Goal: Transaction & Acquisition: Purchase product/service

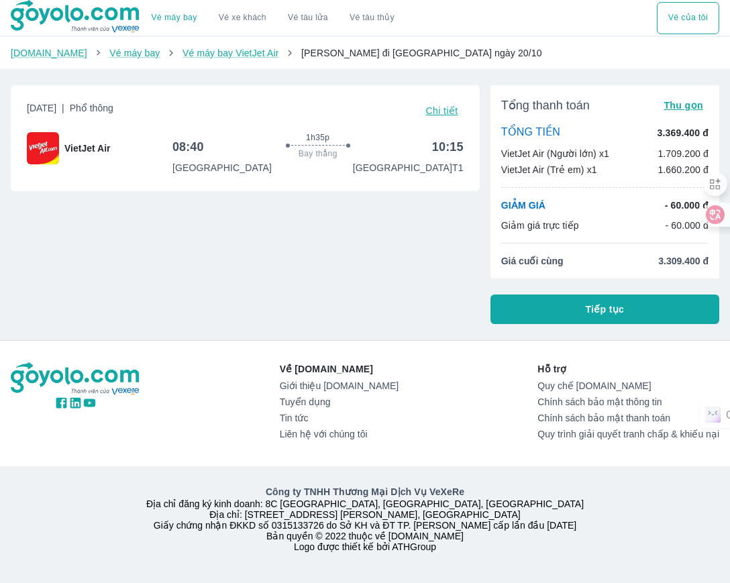
click at [666, 314] on button "Tiếp tục" at bounding box center [604, 309] width 229 height 30
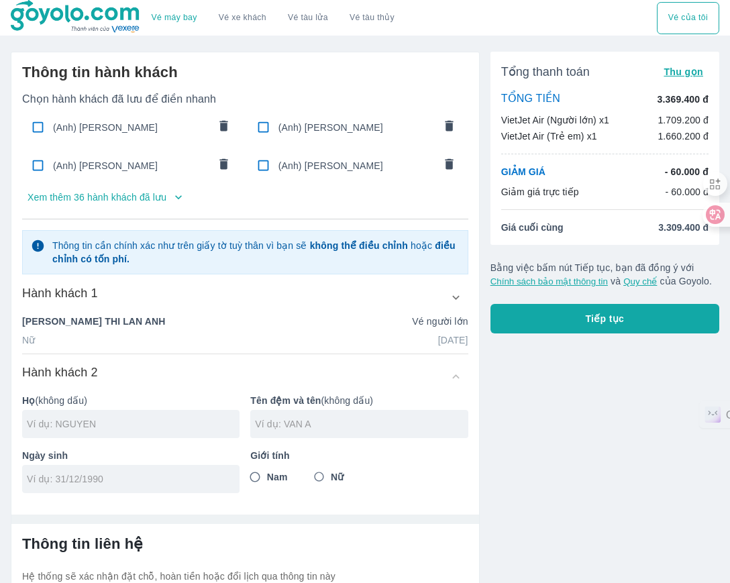
click at [147, 196] on p "Xem thêm 36 hành khách đã lưu" at bounding box center [97, 197] width 139 height 13
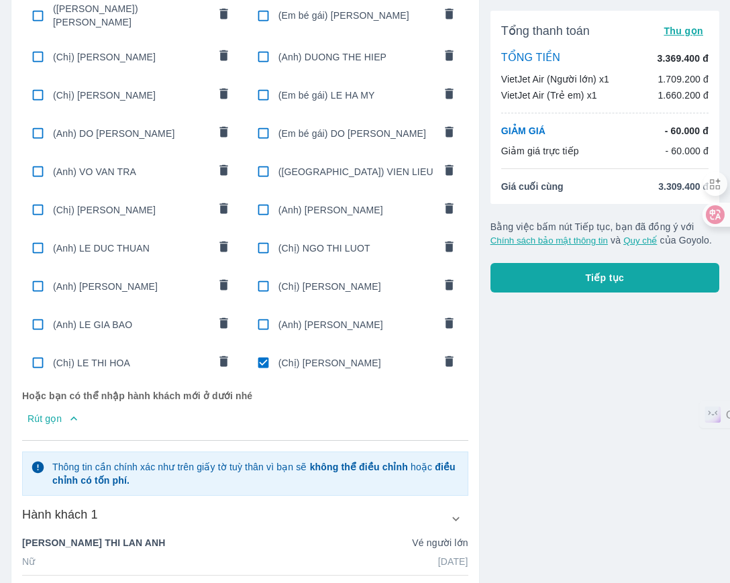
scroll to position [755, 0]
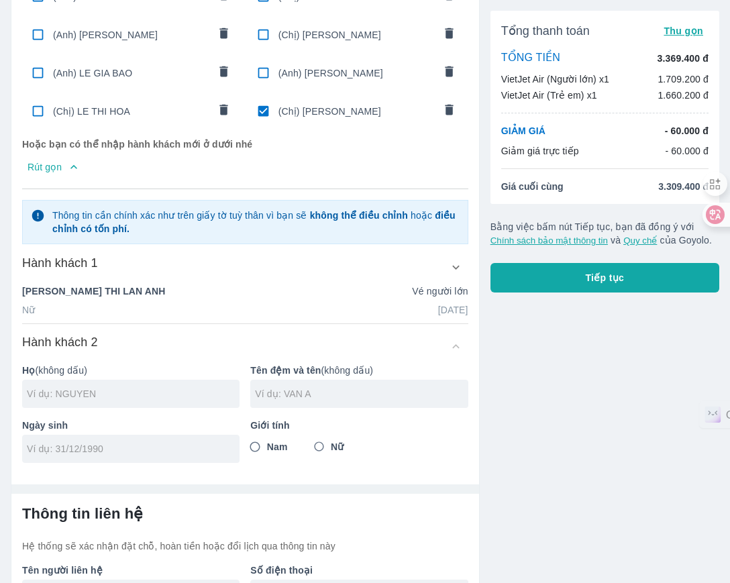
click at [263, 98] on input "checkbox" at bounding box center [263, 111] width 26 height 26
checkbox input "false"
radio input "false"
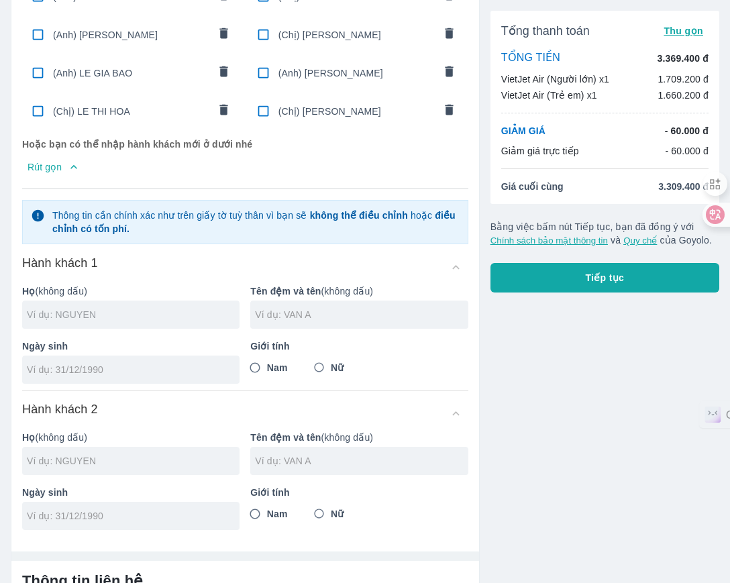
click at [133, 308] on input "text" at bounding box center [133, 314] width 213 height 13
type input "LE"
type input "THI MAI"
click at [180, 363] on input "tel" at bounding box center [126, 369] width 199 height 13
type input "01/01/1990"
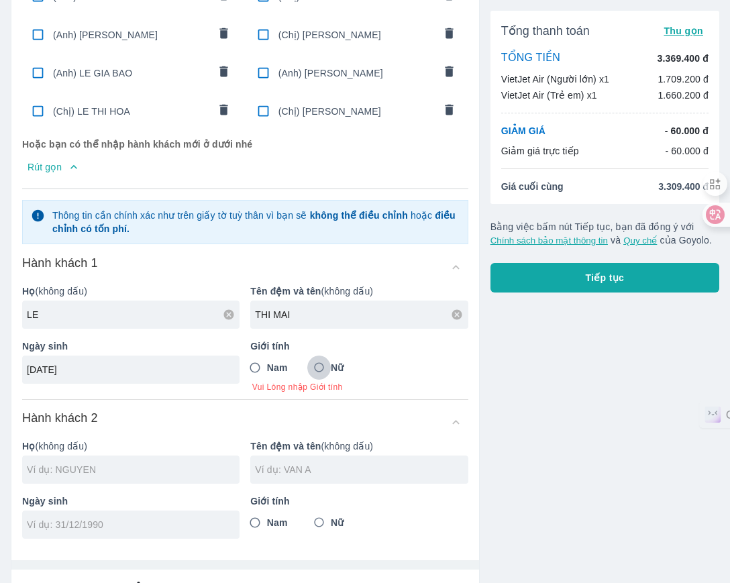
drag, startPoint x: 324, startPoint y: 362, endPoint x: 315, endPoint y: 365, distance: 9.3
click at [324, 363] on input "Nữ" at bounding box center [319, 368] width 24 height 24
radio input "true"
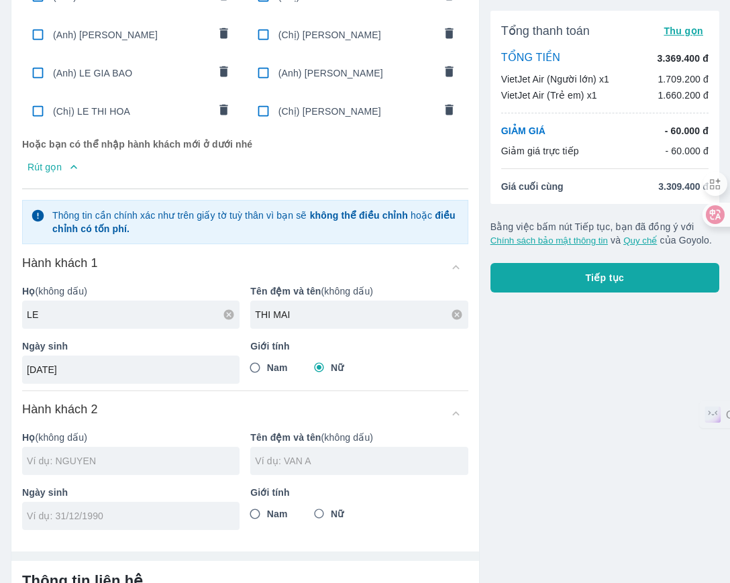
click at [204, 447] on div at bounding box center [130, 461] width 217 height 28
type input "LE THI MAI"
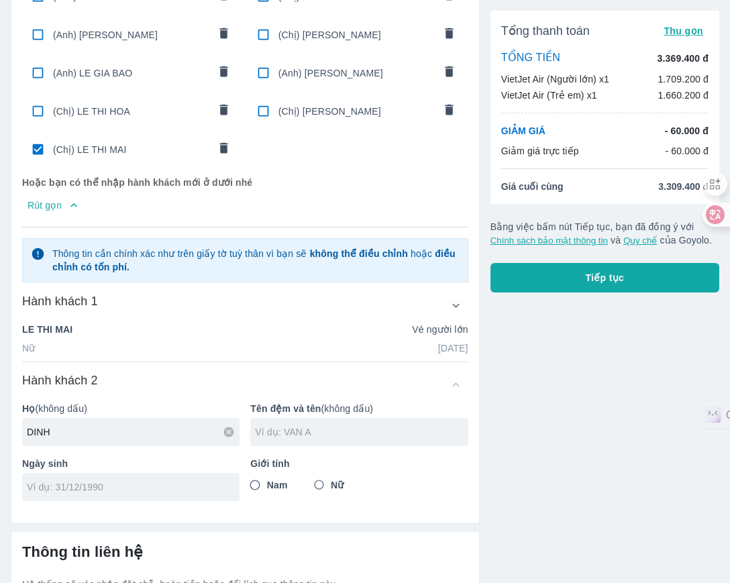
type input "DINH"
type input "QUYNH ANH"
click at [185, 481] on input "tel" at bounding box center [126, 486] width 199 height 13
type input "29/08/2016"
drag, startPoint x: 325, startPoint y: 472, endPoint x: 343, endPoint y: 464, distance: 20.4
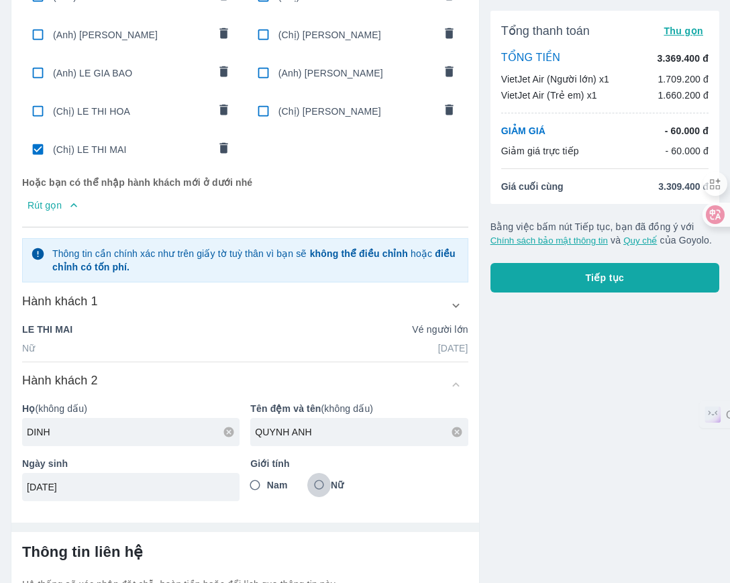
click at [325, 473] on input "Nữ" at bounding box center [319, 485] width 24 height 24
radio input "true"
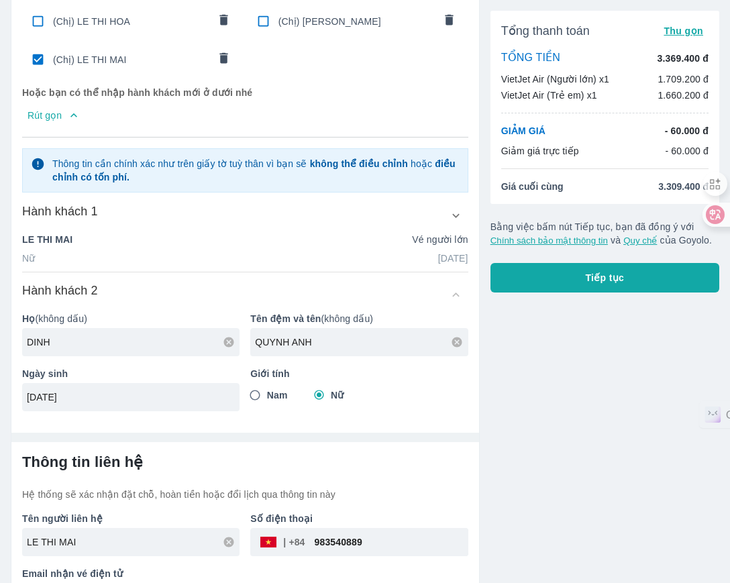
scroll to position [873, 0]
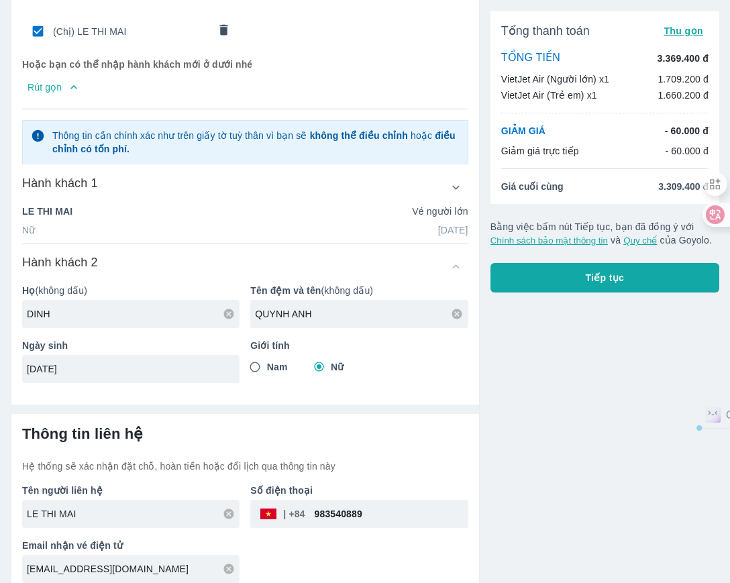
drag, startPoint x: 400, startPoint y: 506, endPoint x: 192, endPoint y: 504, distance: 208.6
click at [192, 504] on div "Tên người liên hệ LE THI MAI Số điện thoại ​ 983540889 Email nhận vé điện tử mi…" at bounding box center [239, 528] width 457 height 110
type input "DINH"
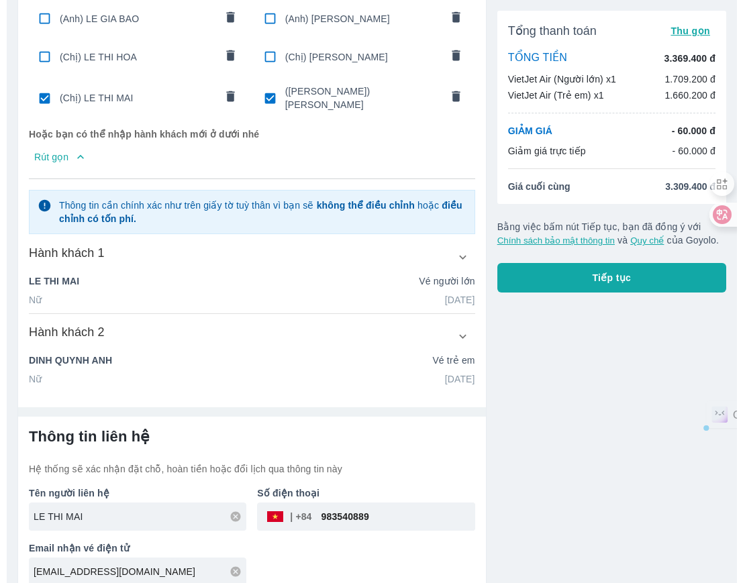
scroll to position [806, 0]
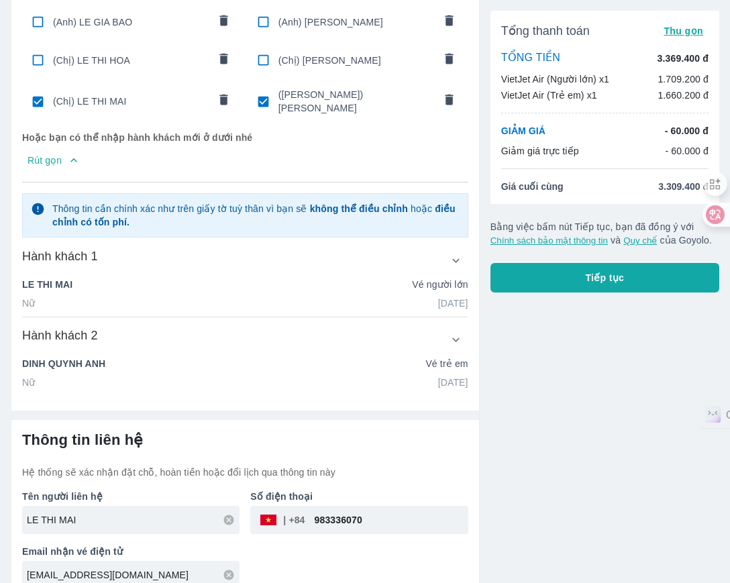
type input "983336070"
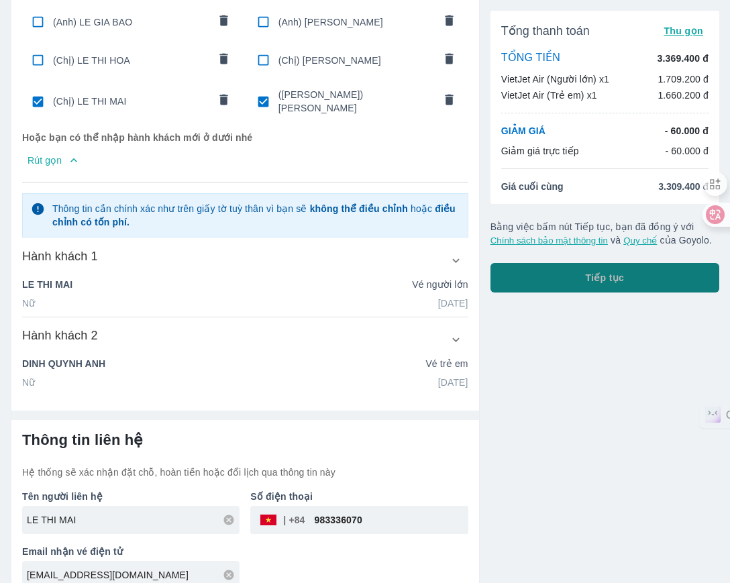
click at [664, 282] on button "Tiếp tục" at bounding box center [604, 278] width 229 height 30
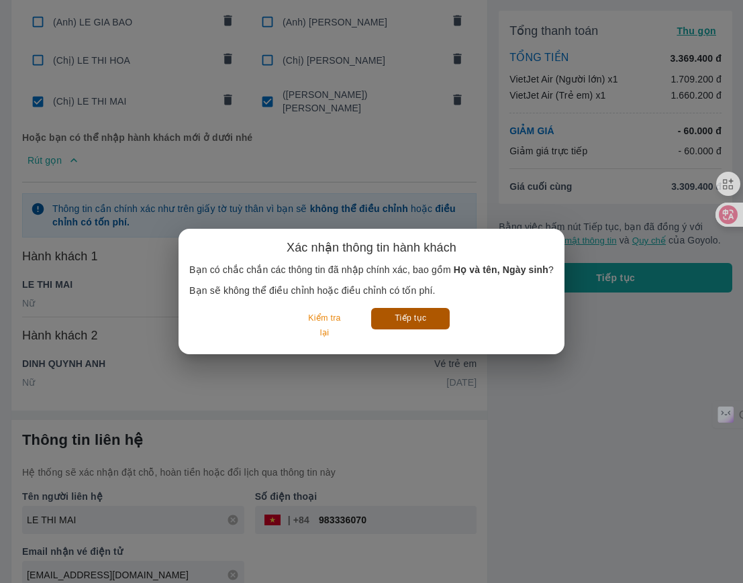
click at [433, 325] on button "Tiếp tục" at bounding box center [410, 318] width 78 height 21
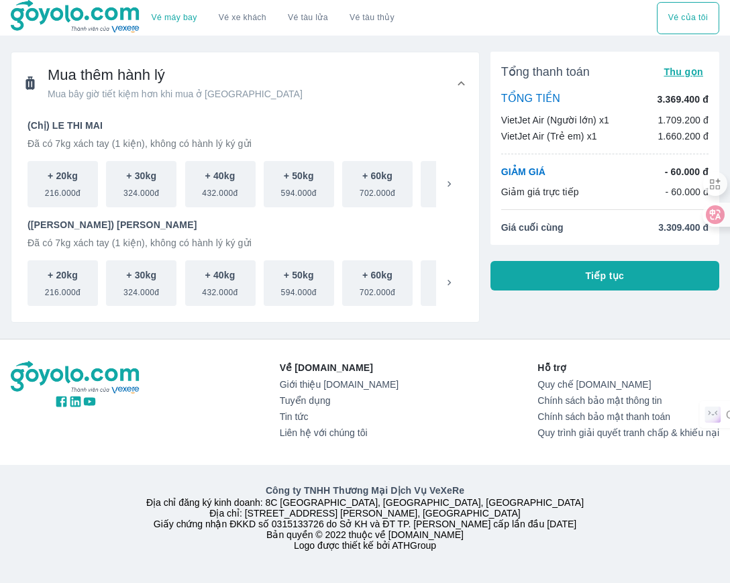
click at [544, 272] on button "Tiếp tục" at bounding box center [604, 276] width 229 height 30
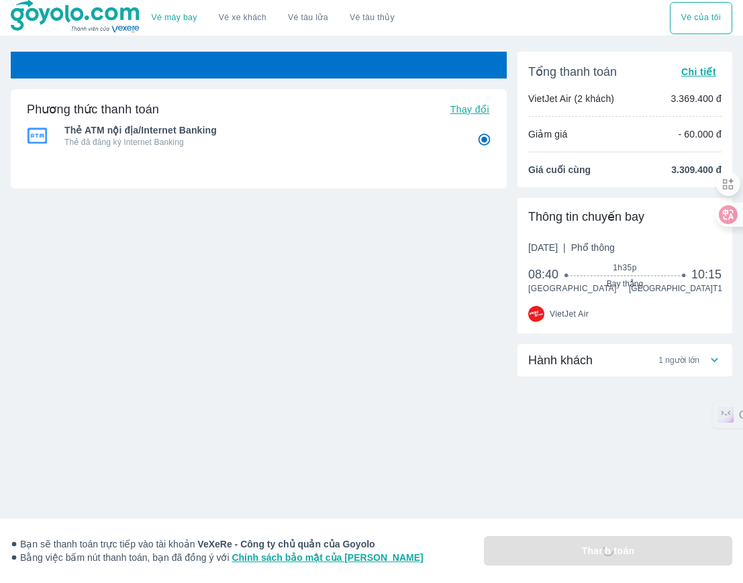
radio input "false"
click at [101, 389] on div "Phương thức thanh toán Thay đổi Thẻ ATM nội địa/Internet Banking Thẻ đã đăng ký…" at bounding box center [259, 230] width 496 height 356
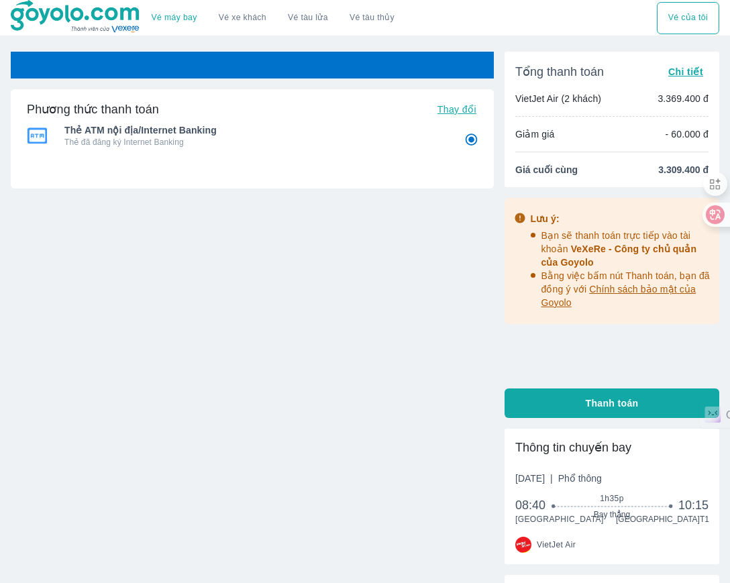
radio input "false"
click at [427, 439] on div "Vé sẽ tự động hủy trong 59 : 56 Phương thức thanh toán Thay đổi Thẻ ATM nội địa…" at bounding box center [252, 383] width 483 height 663
click at [78, 8] on img at bounding box center [76, 17] width 130 height 34
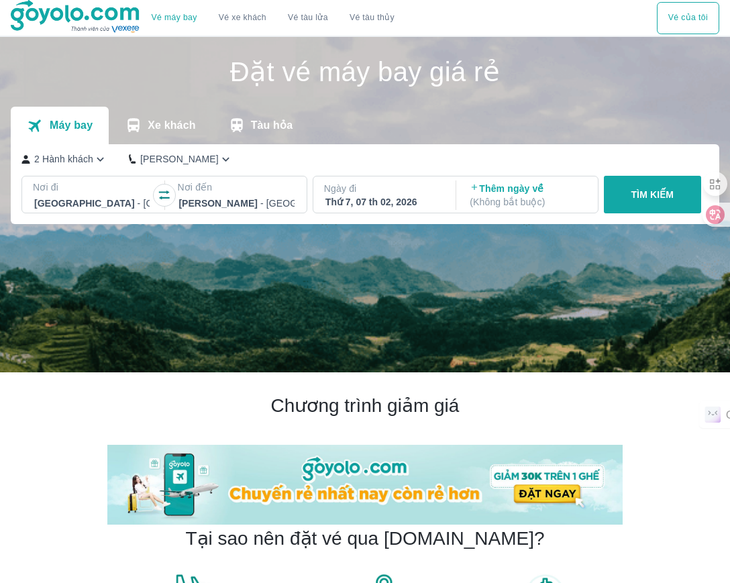
click at [159, 197] on icon "button" at bounding box center [164, 195] width 13 height 13
click at [213, 206] on div at bounding box center [235, 203] width 115 height 16
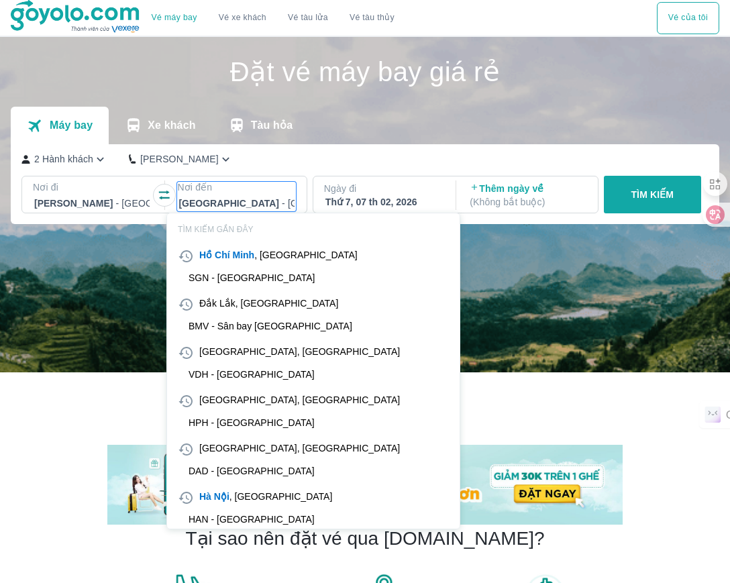
scroll to position [77, 0]
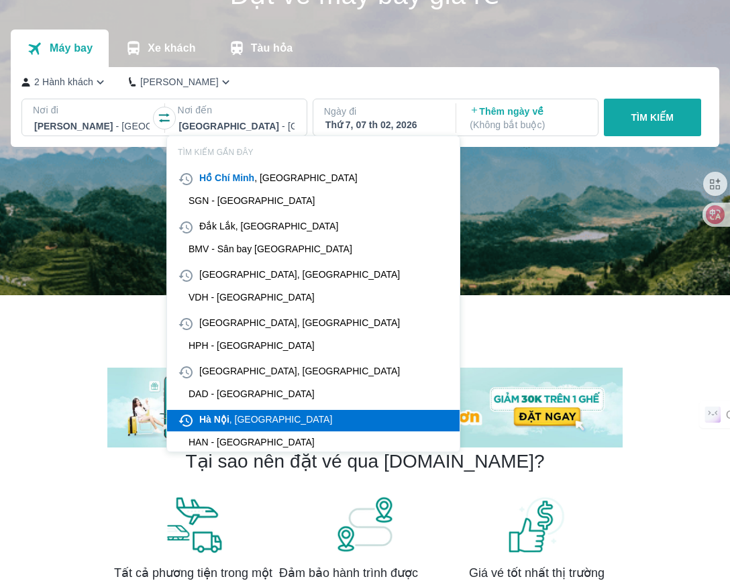
click at [252, 421] on div "[GEOGRAPHIC_DATA] , [GEOGRAPHIC_DATA]" at bounding box center [265, 419] width 133 height 13
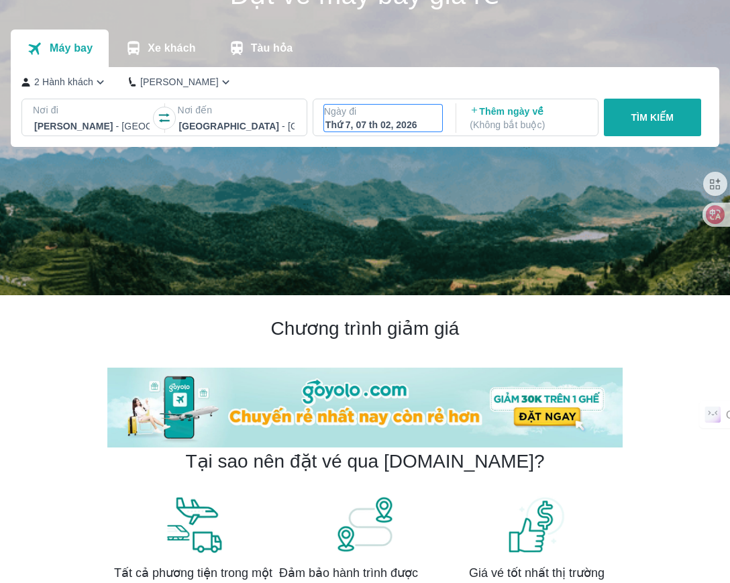
click at [400, 127] on div "Thứ 7, 07 th 02, 2026" at bounding box center [382, 124] width 115 height 13
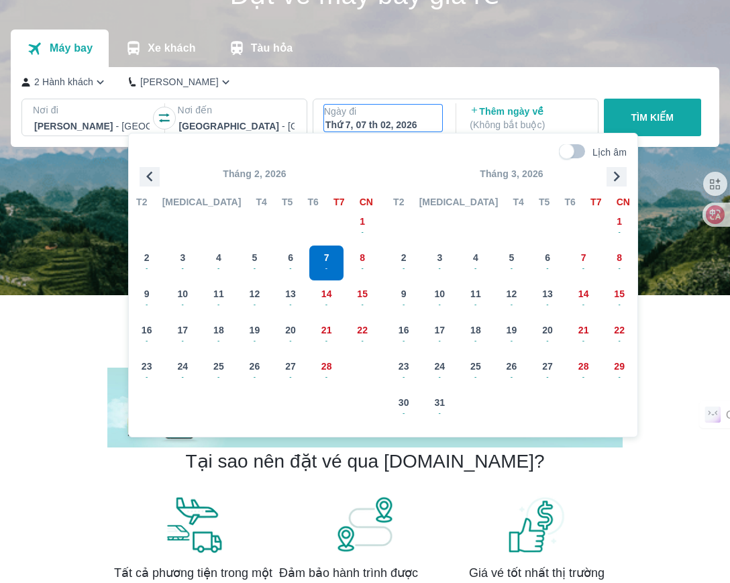
click at [148, 175] on icon "button" at bounding box center [150, 176] width 20 height 20
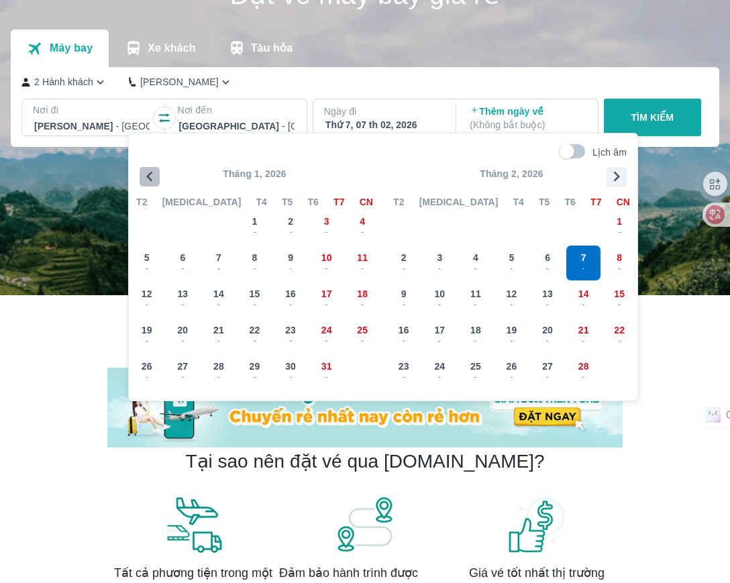
click at [148, 175] on icon "button" at bounding box center [149, 177] width 6 height 10
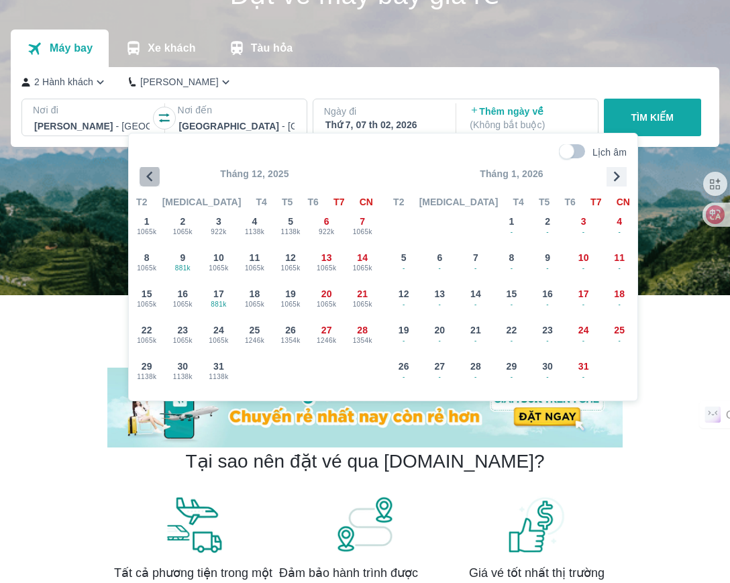
click at [148, 175] on icon "button" at bounding box center [149, 177] width 6 height 10
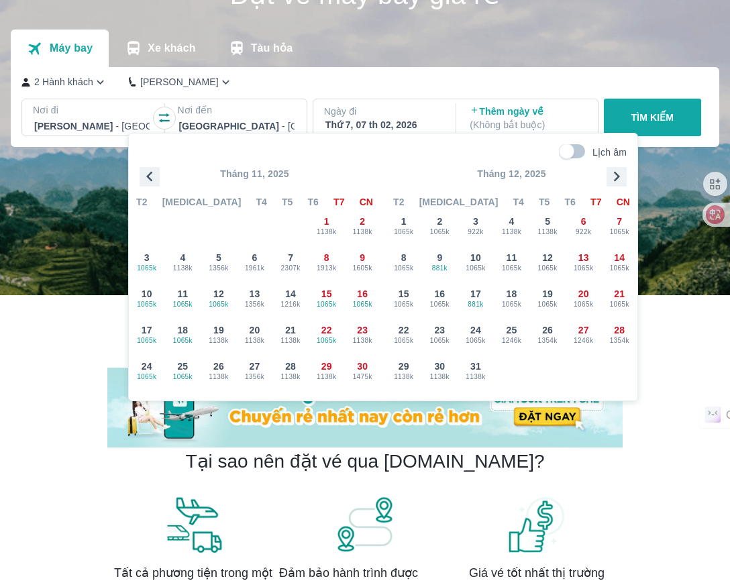
click at [148, 175] on icon "button" at bounding box center [149, 177] width 6 height 10
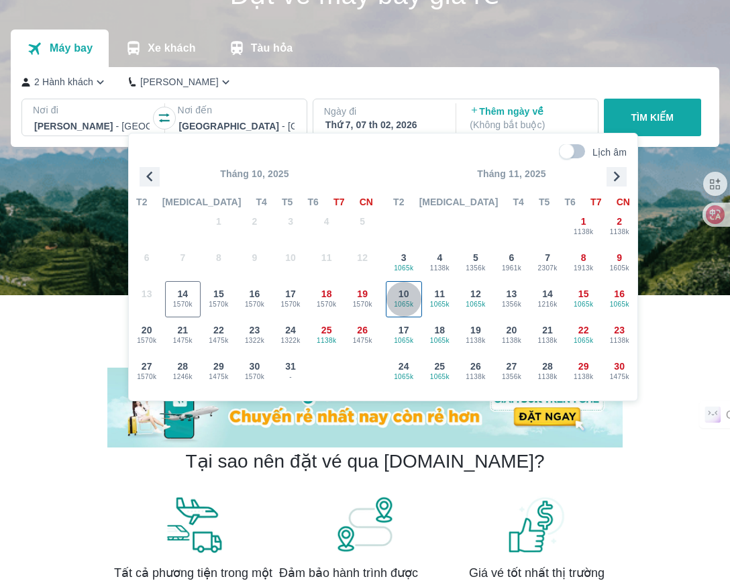
click at [414, 293] on div "10 1065k" at bounding box center [403, 299] width 35 height 35
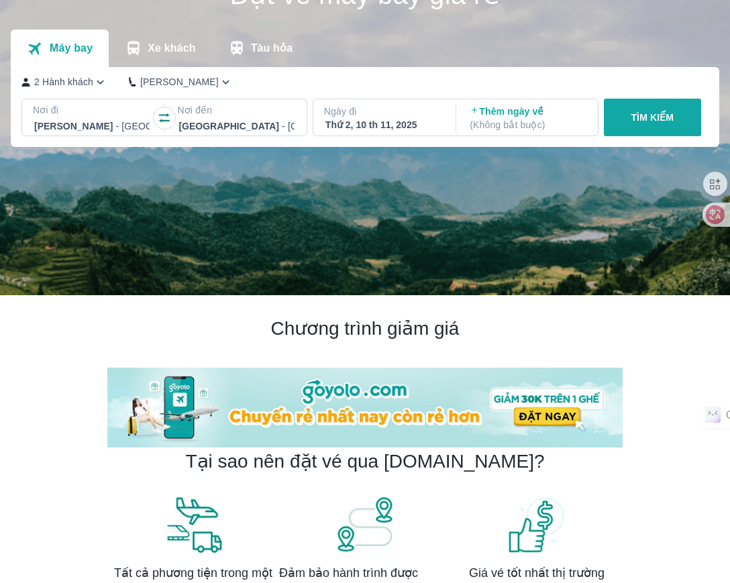
click at [647, 129] on button "TÌM KIẾM" at bounding box center [652, 118] width 97 height 38
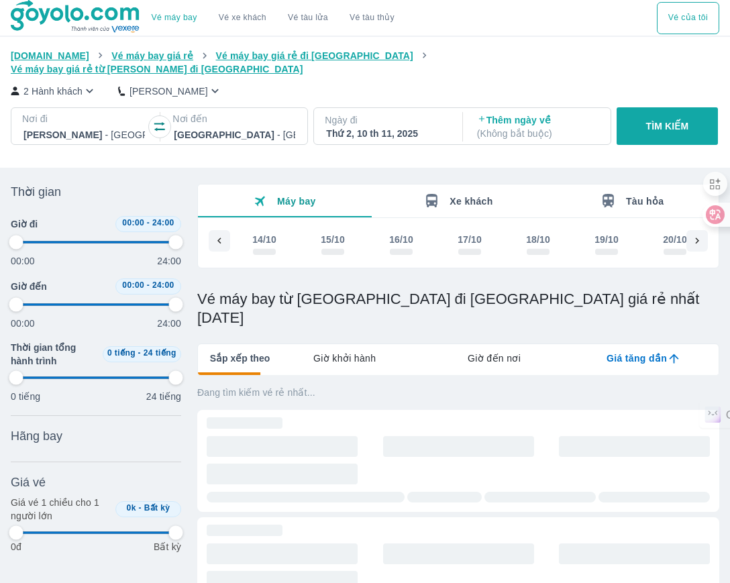
scroll to position [0, 1597]
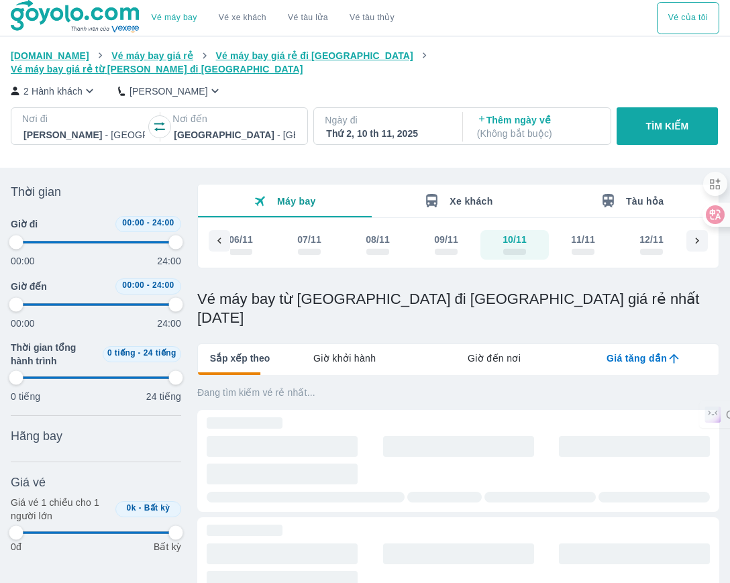
type input "97.9166666666667"
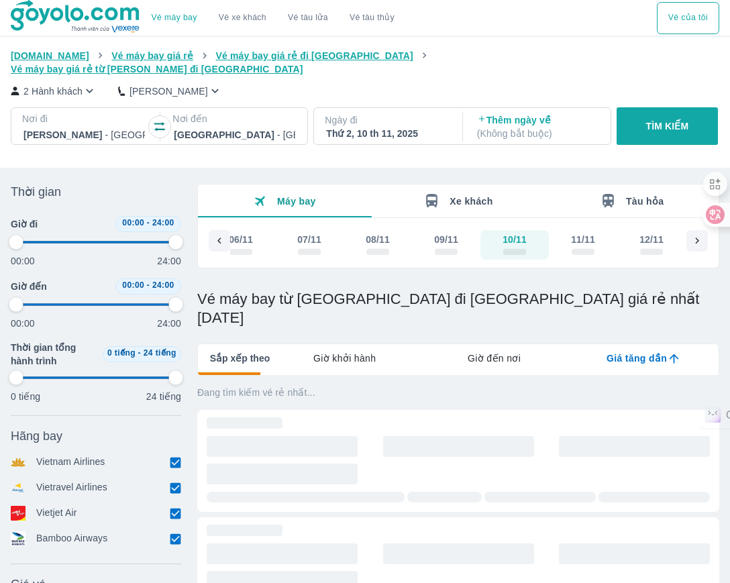
type input "97.9166666666667"
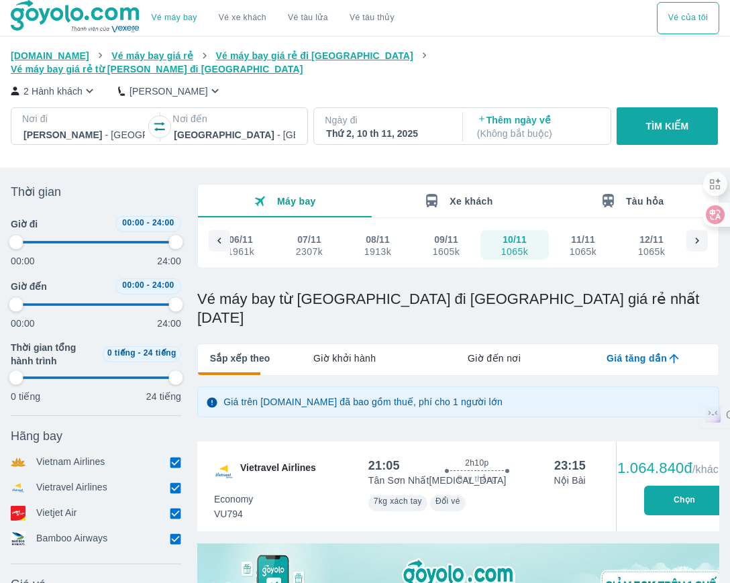
type input "97.9166666666667"
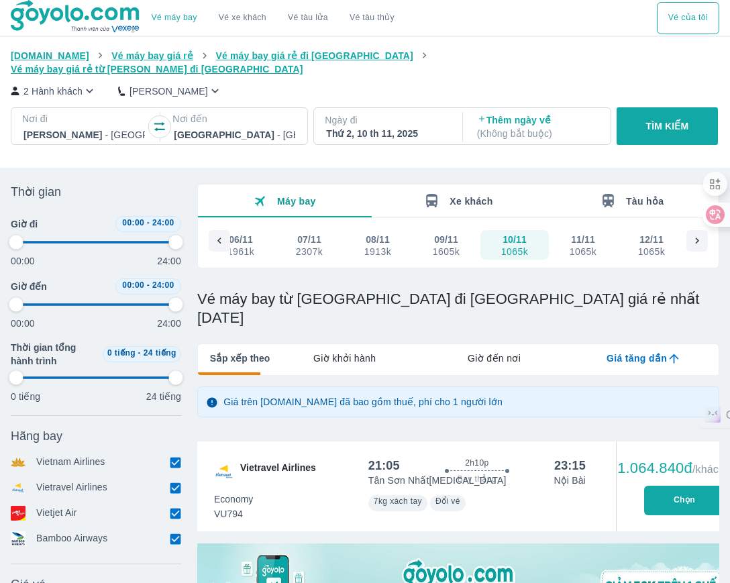
type input "97.9166666666667"
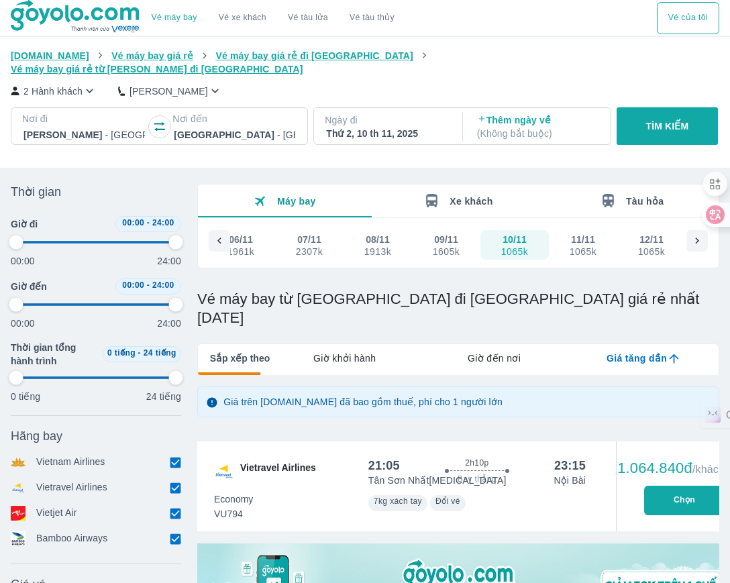
type input "97.9166666666667"
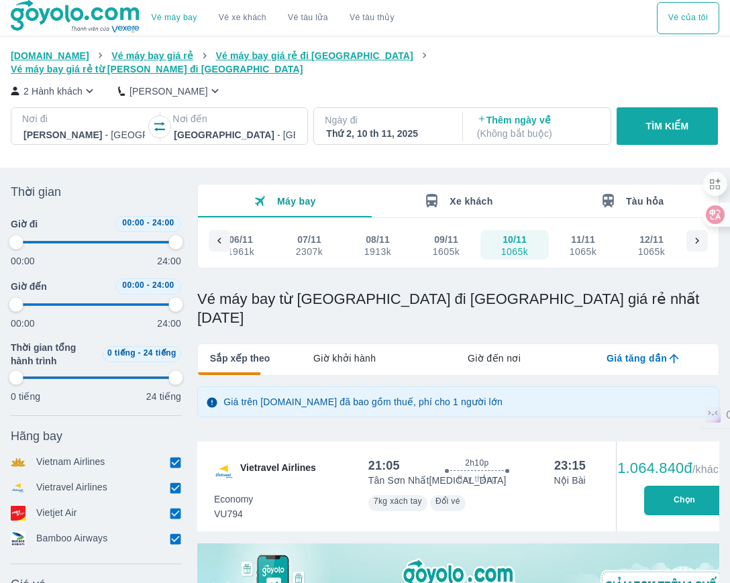
type input "97.9166666666667"
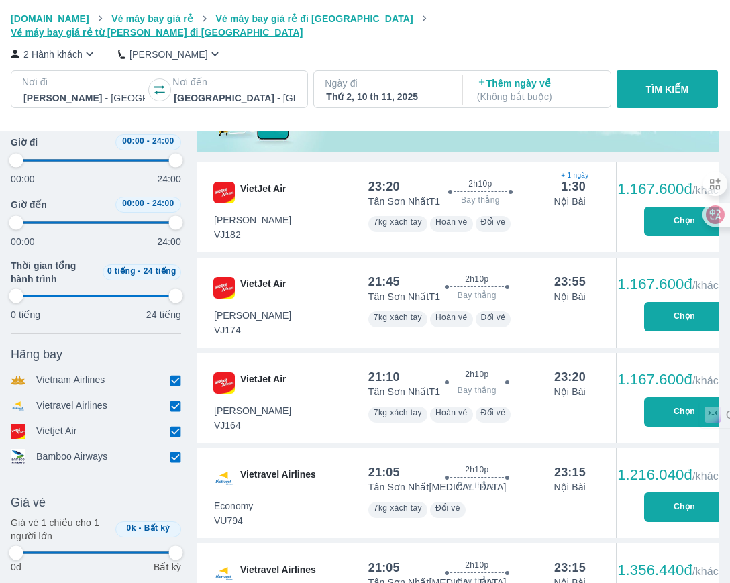
scroll to position [503, 0]
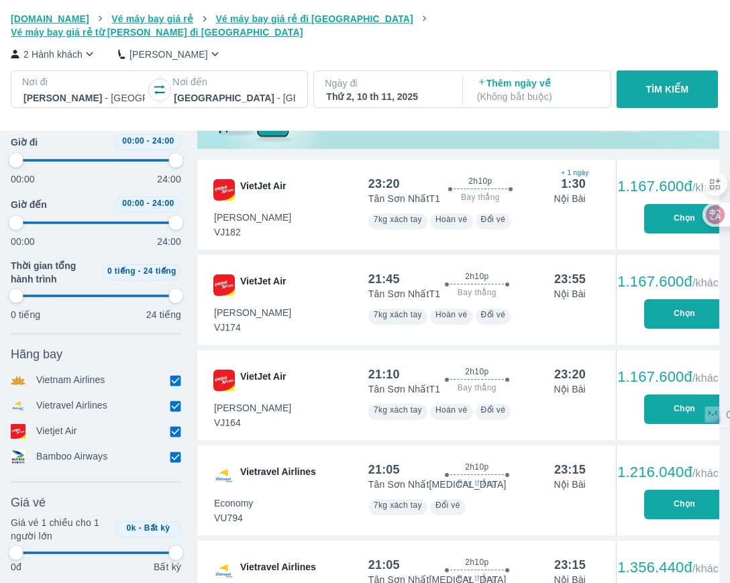
type input "97.9166666666667"
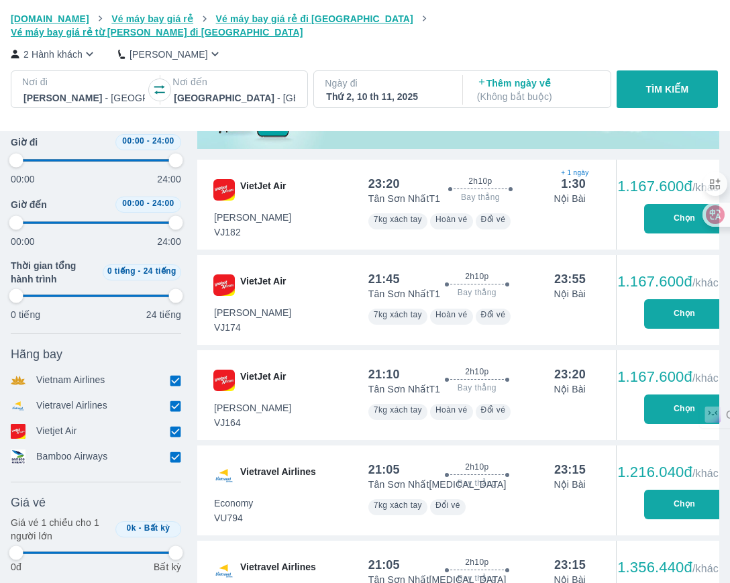
type input "97.9166666666667"
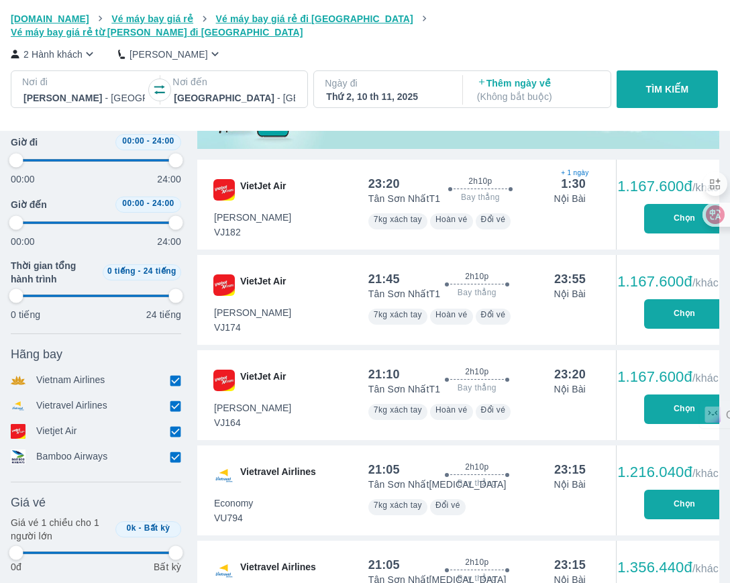
type input "97.9166666666667"
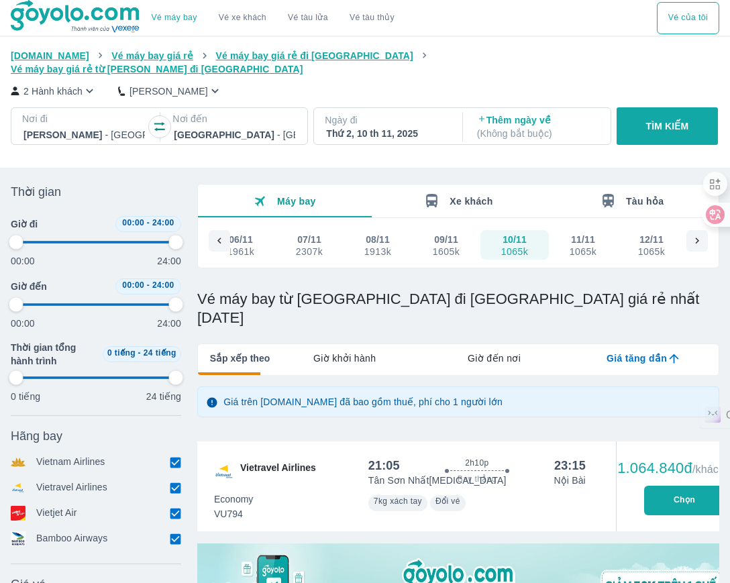
type input "97.9166666666667"
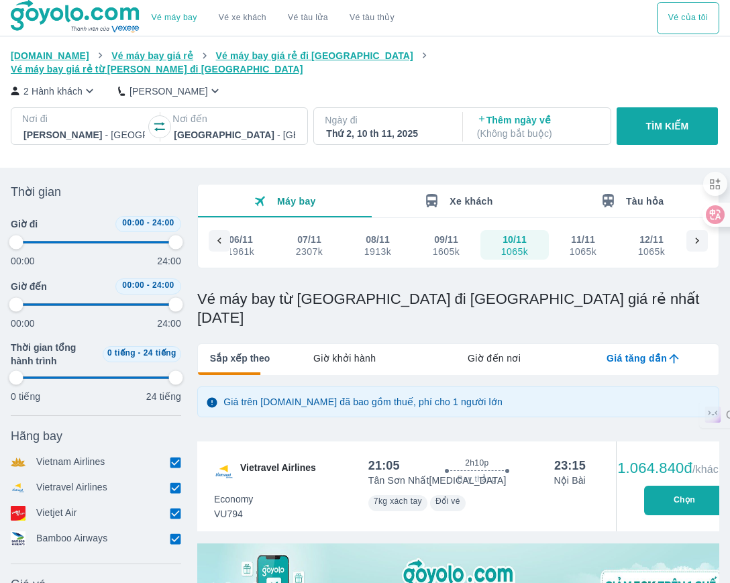
type input "97.9166666666667"
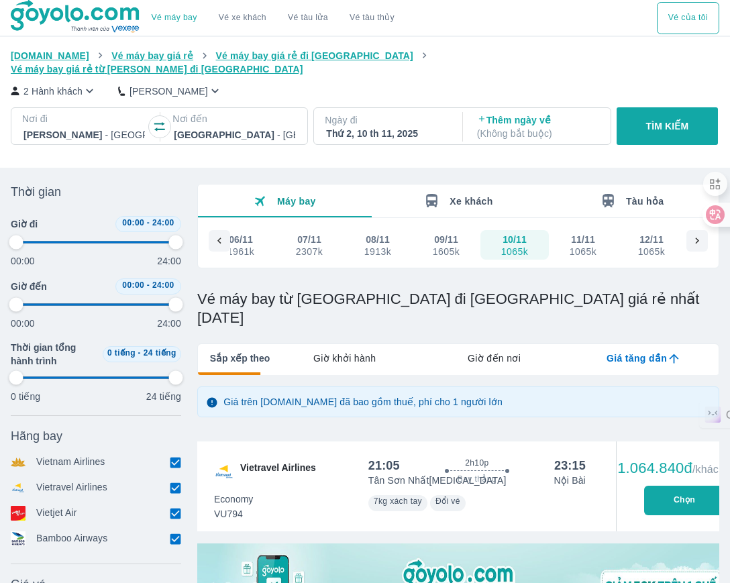
type input "97.9166666666667"
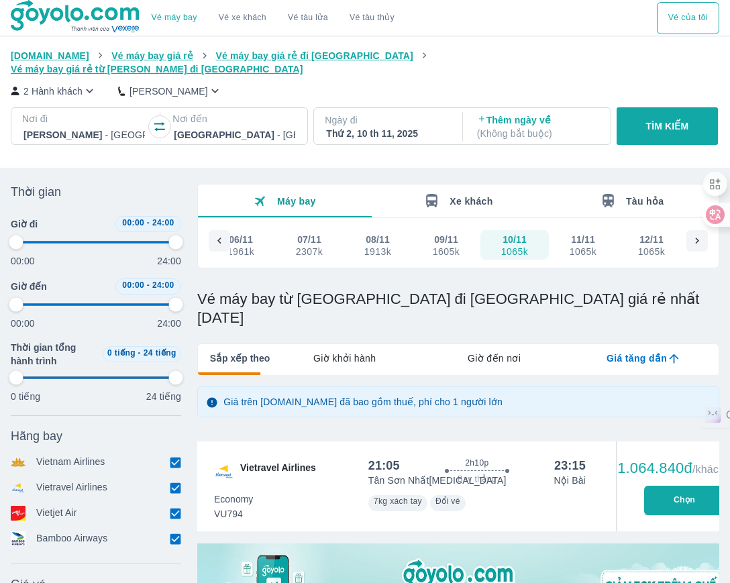
type input "97.9166666666667"
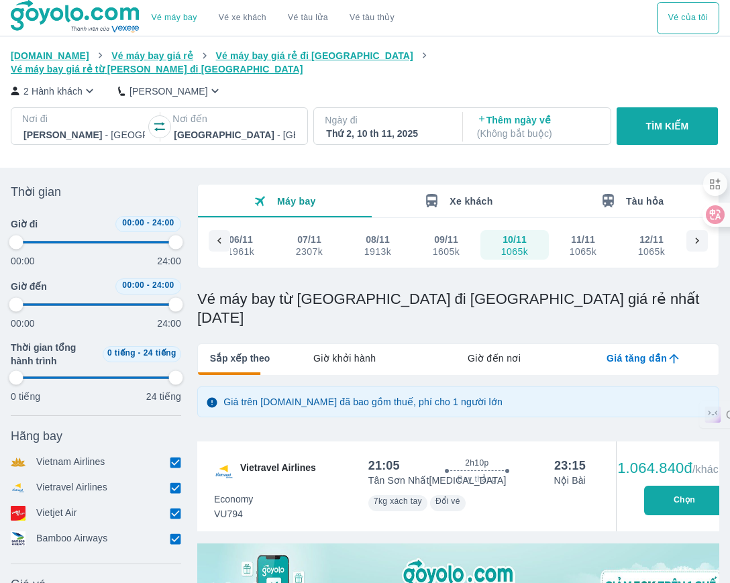
type input "97.9166666666667"
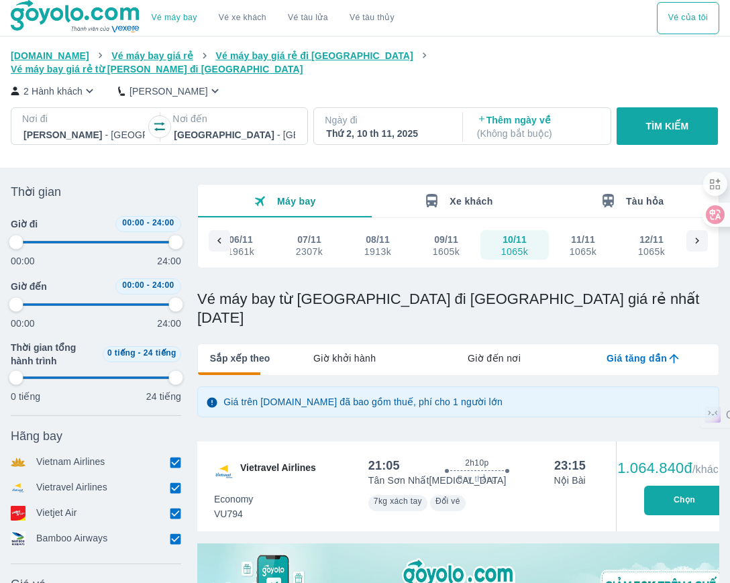
type input "97.9166666666667"
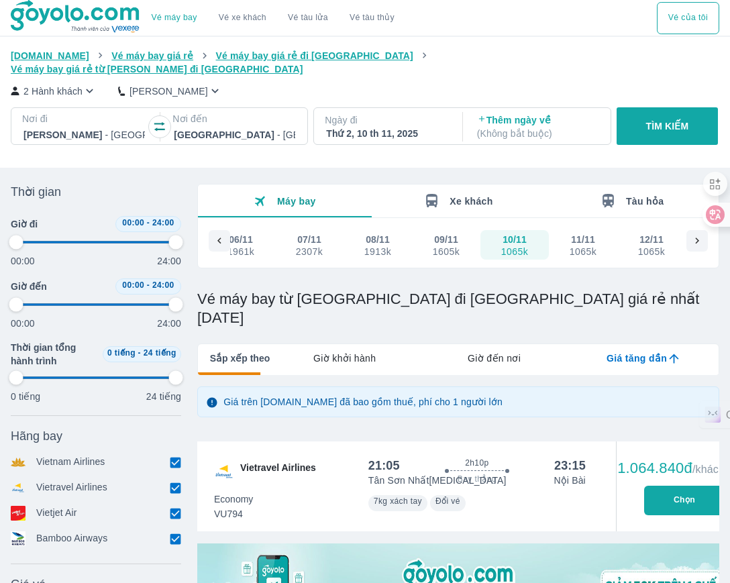
type input "97.9166666666667"
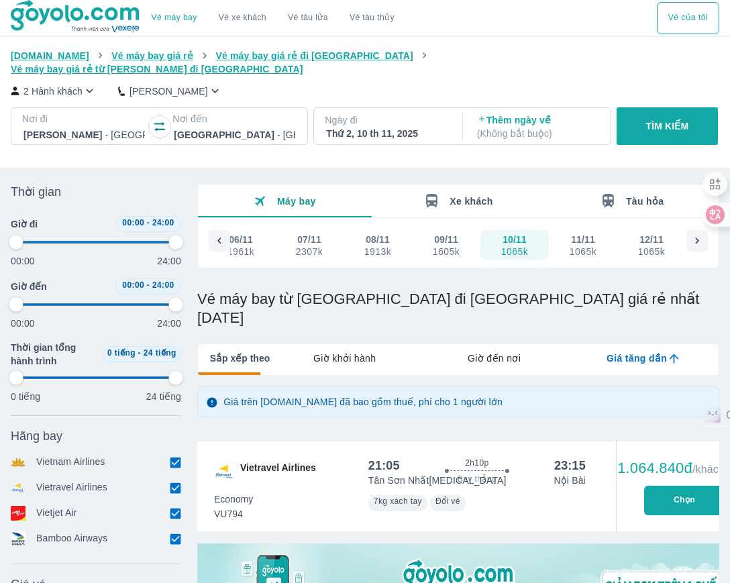
type input "97.9166666666667"
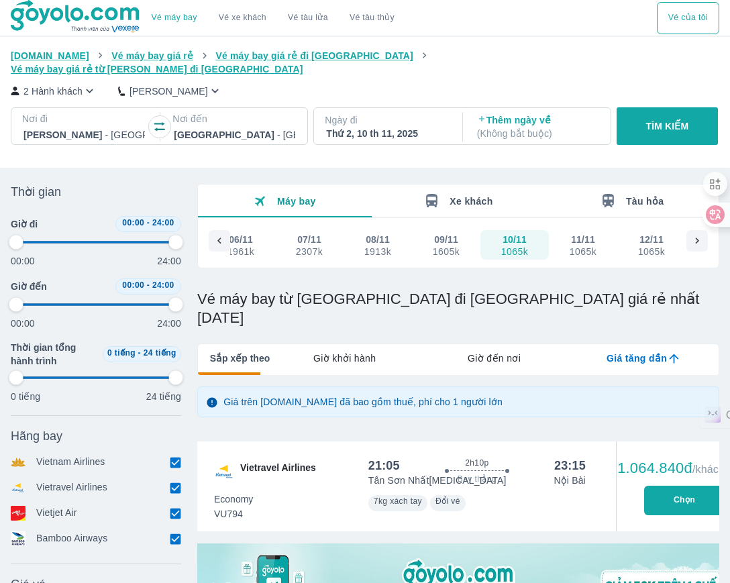
type input "97.9166666666667"
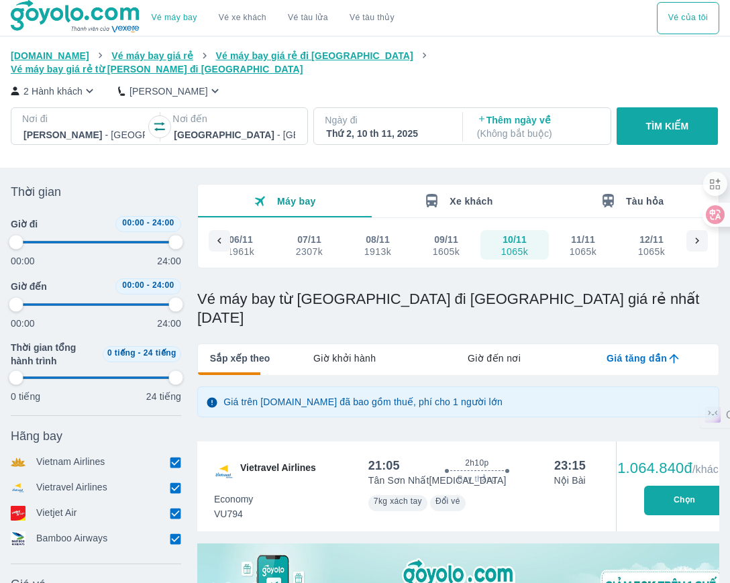
type input "97.9166666666667"
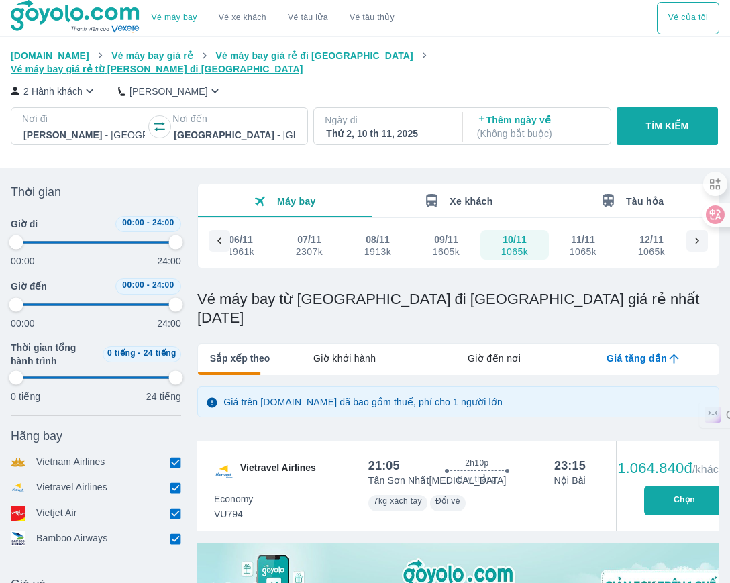
type input "97.9166666666667"
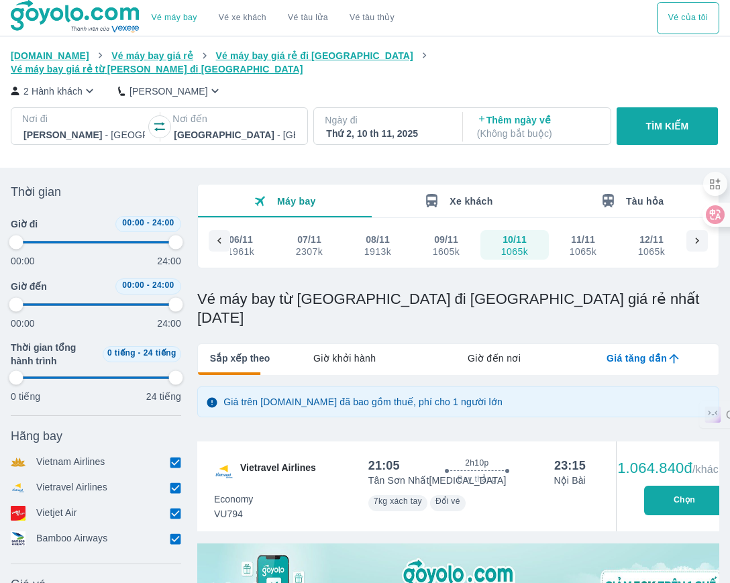
type input "97.9166666666667"
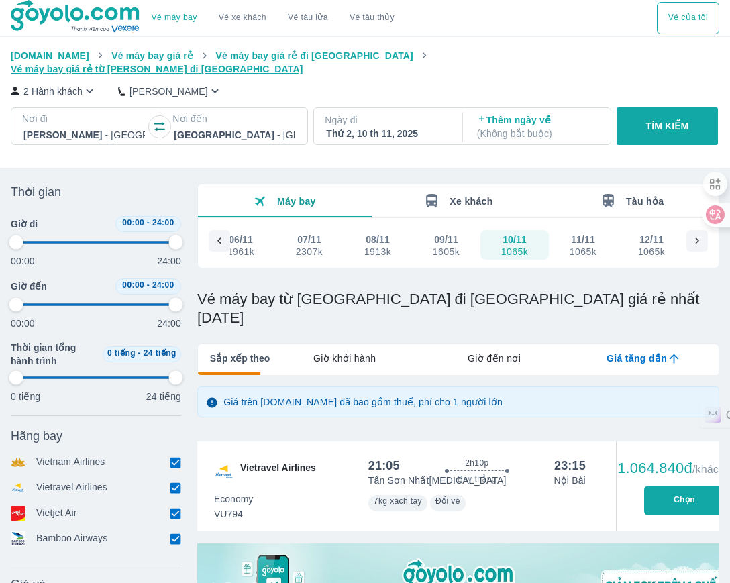
type input "97.9166666666667"
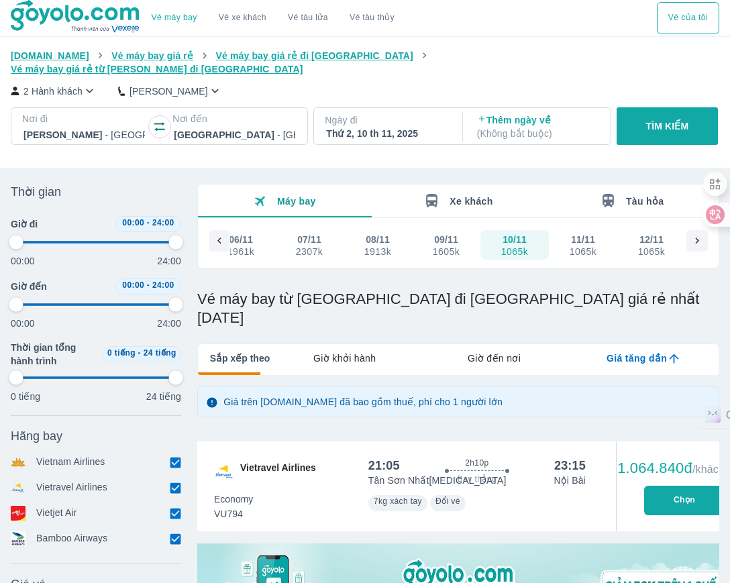
type input "97.9166666666667"
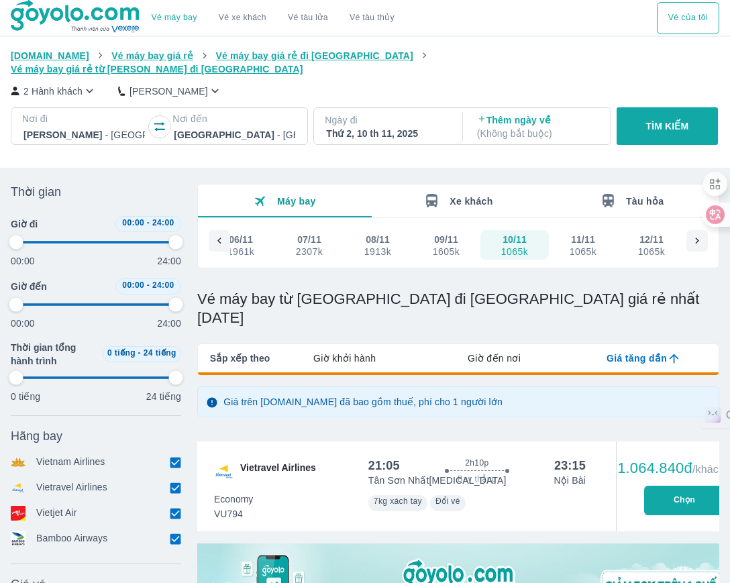
type input "97.9166666666667"
